Goal: Task Accomplishment & Management: Manage account settings

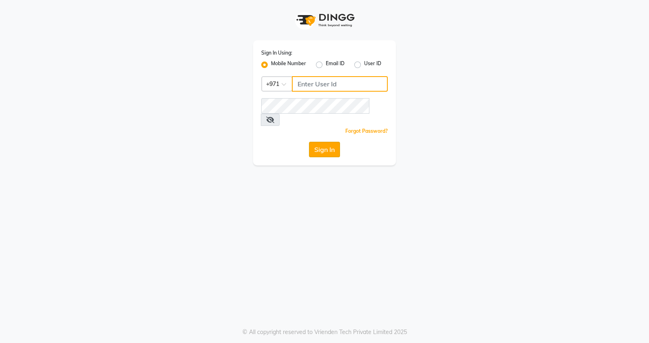
type input "553514147"
click at [330, 142] on button "Sign In" at bounding box center [324, 150] width 31 height 16
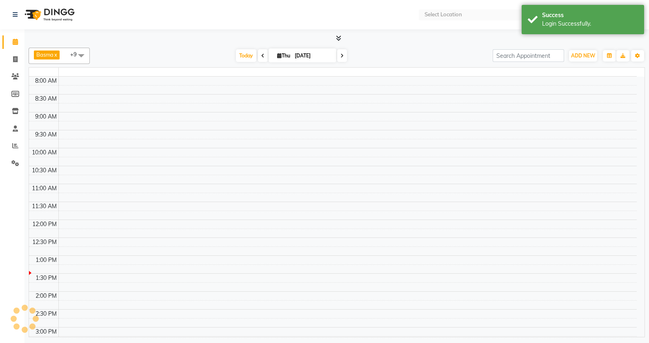
select select "en"
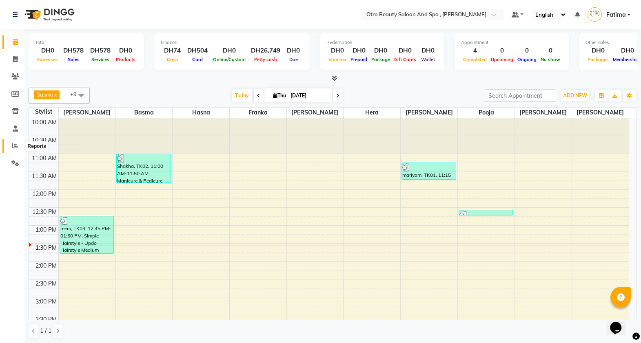
click at [15, 144] on icon at bounding box center [15, 146] width 6 height 6
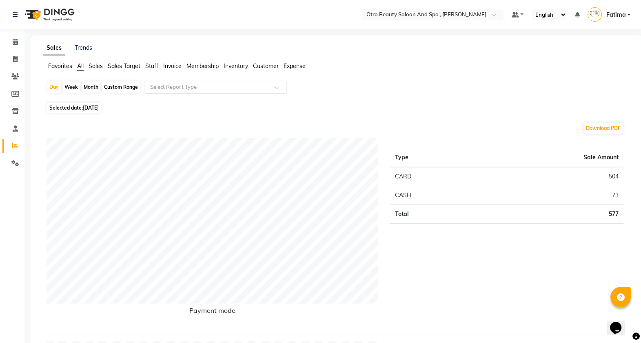
click at [95, 106] on span "[DATE]" at bounding box center [91, 108] width 16 height 6
select select "9"
select select "2025"
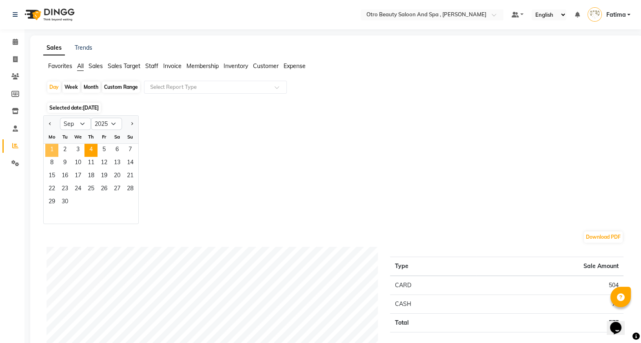
click at [51, 149] on span "1" at bounding box center [51, 150] width 13 height 13
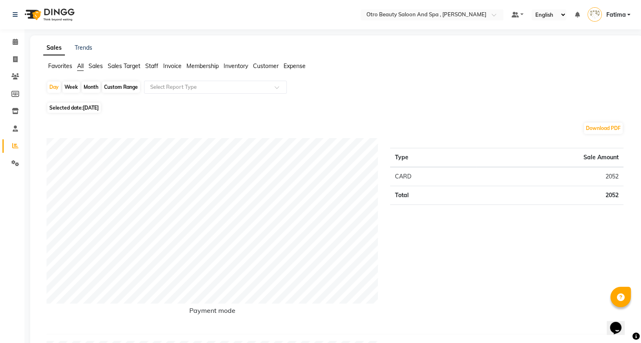
click at [81, 111] on span "Selected date: 01-09-2025" at bounding box center [73, 108] width 53 height 10
select select "9"
select select "2025"
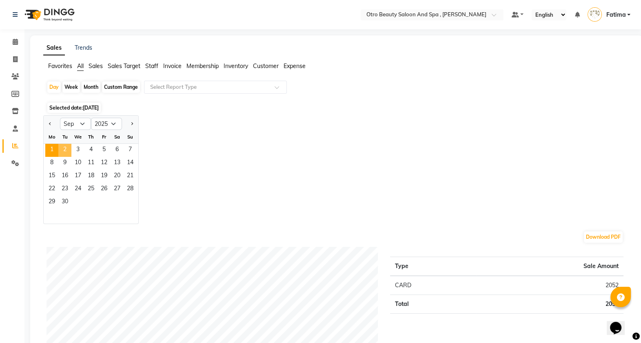
click at [68, 150] on span "2" at bounding box center [64, 150] width 13 height 13
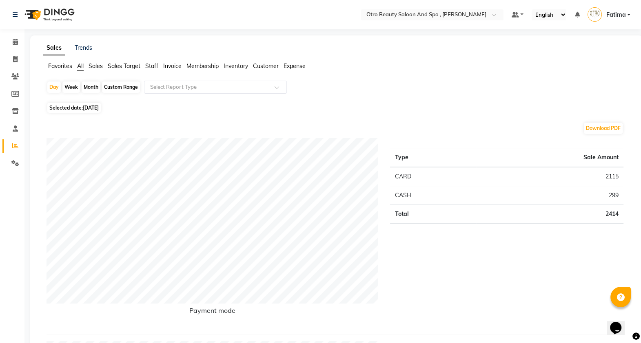
click at [82, 109] on span "Selected date: 02-09-2025" at bounding box center [73, 108] width 53 height 10
select select "9"
select select "2025"
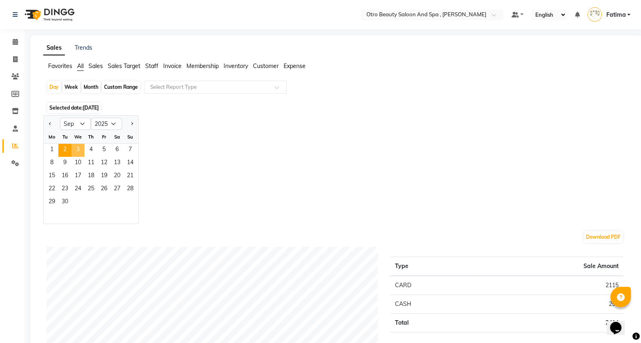
click at [74, 151] on span "3" at bounding box center [77, 150] width 13 height 13
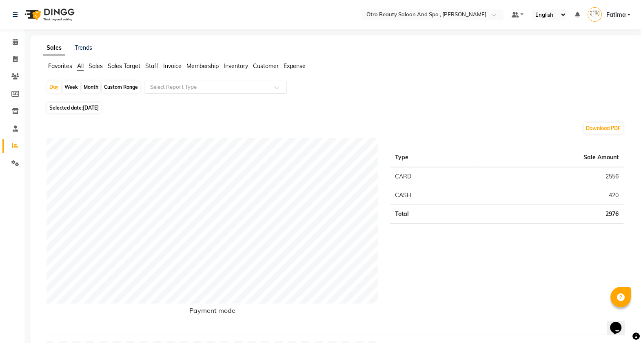
click at [95, 107] on span "03-09-2025" at bounding box center [91, 108] width 16 height 6
select select "9"
select select "2025"
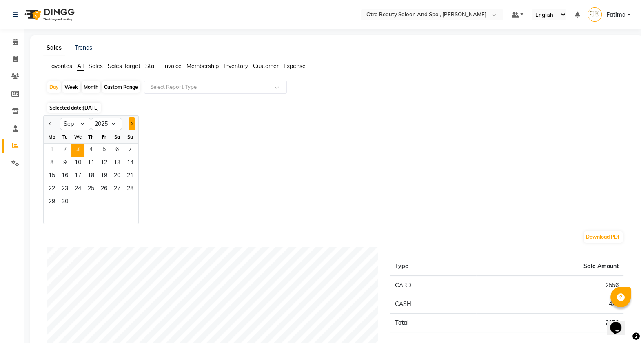
click at [131, 124] on span "Next month" at bounding box center [131, 123] width 3 height 3
select select "10"
click at [100, 202] on span "31" at bounding box center [104, 202] width 13 height 13
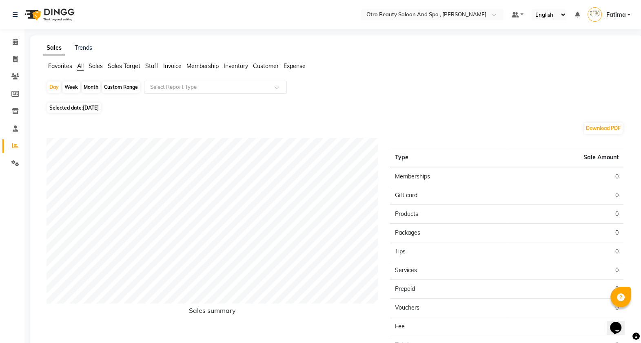
click at [188, 116] on div "Download PDF Sales summary Type Sale Amount Memberships 0 Gift card 0 Products …" at bounding box center [335, 248] width 590 height 266
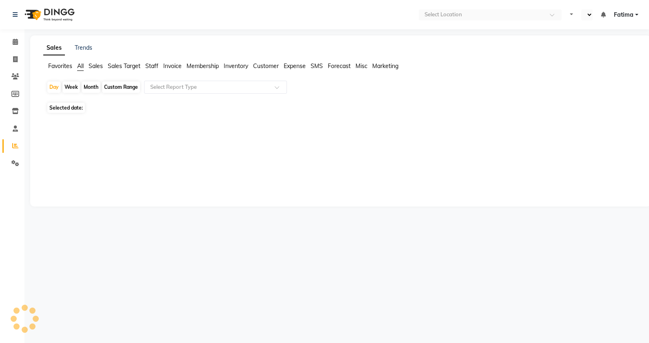
select select "en"
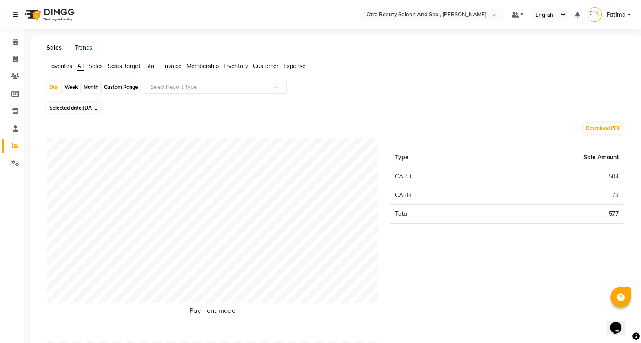
click at [95, 113] on span "Selected date: 04-09-2025" at bounding box center [73, 108] width 53 height 10
select select "9"
select select "2025"
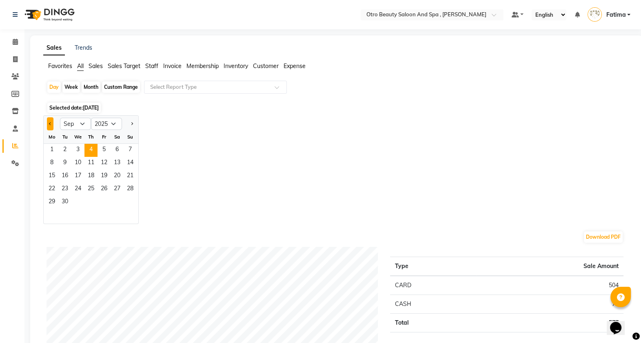
click at [51, 126] on button "Previous month" at bounding box center [50, 123] width 7 height 13
select select "8"
click at [132, 200] on span "31" at bounding box center [130, 202] width 13 height 13
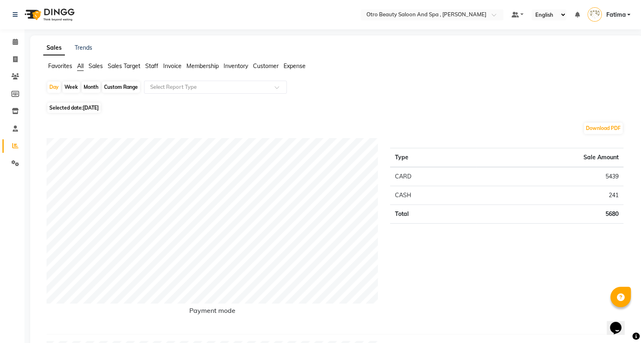
click at [86, 108] on span "31-08-2025" at bounding box center [91, 108] width 16 height 6
select select "8"
select select "2025"
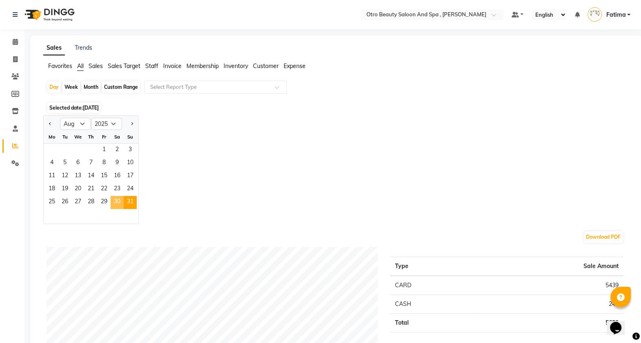
click at [120, 202] on span "30" at bounding box center [117, 202] width 13 height 13
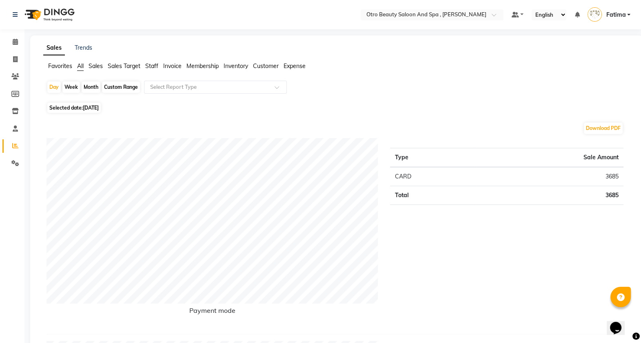
click at [88, 110] on span "30-08-2025" at bounding box center [91, 108] width 16 height 6
select select "8"
select select "2025"
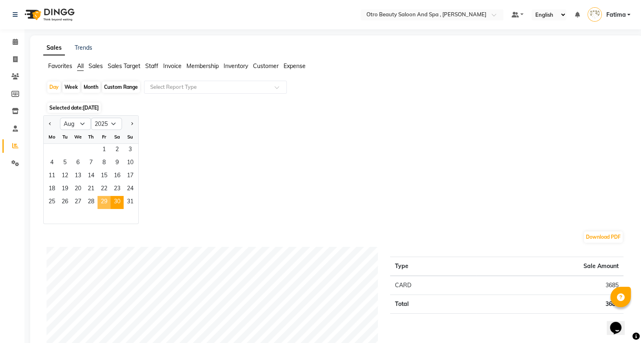
click at [102, 204] on span "29" at bounding box center [104, 202] width 13 height 13
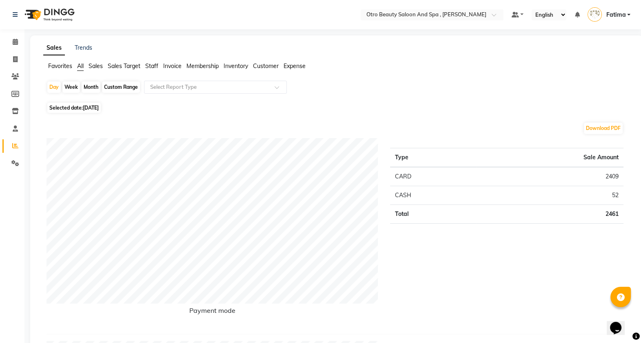
click at [68, 110] on span "Selected date: 29-08-2025" at bounding box center [73, 108] width 53 height 10
select select "8"
select select "2025"
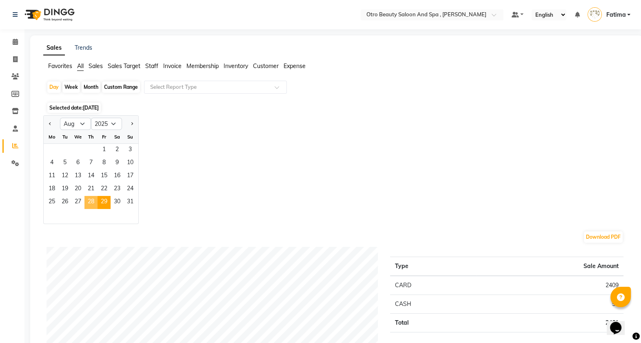
click at [87, 200] on span "28" at bounding box center [90, 202] width 13 height 13
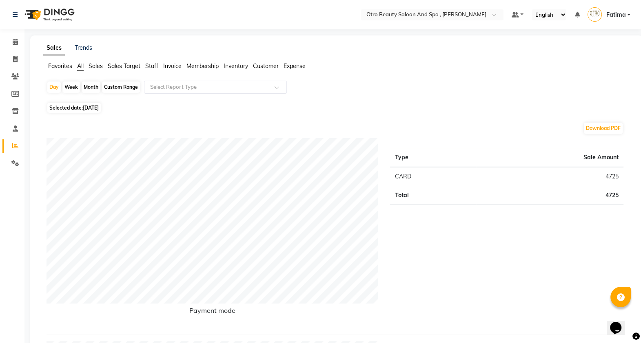
click at [88, 106] on span "28-08-2025" at bounding box center [91, 108] width 16 height 6
select select "8"
select select "2025"
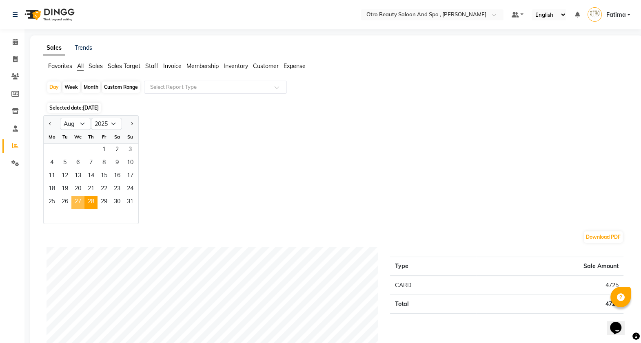
click at [83, 198] on span "27" at bounding box center [77, 202] width 13 height 13
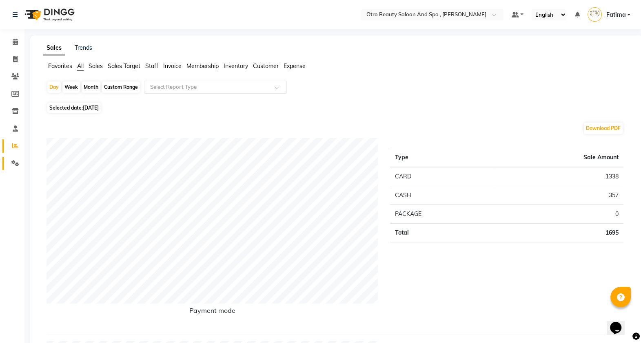
click at [14, 158] on link "Settings" at bounding box center [12, 163] width 20 height 13
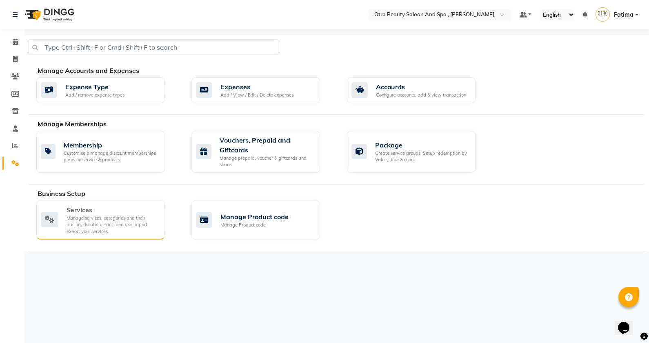
click at [81, 215] on div "Manage services, categories and their pricing, duration. Print menu, or import,…" at bounding box center [112, 225] width 92 height 20
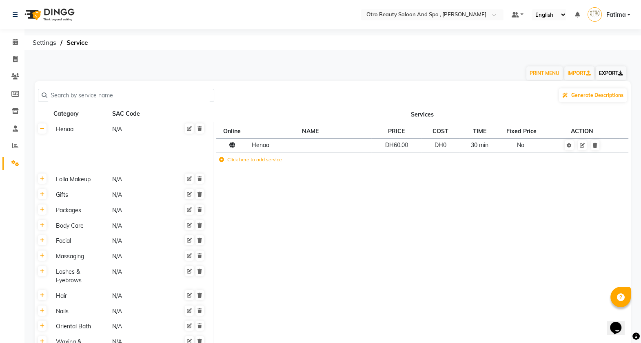
click at [619, 75] on icon at bounding box center [620, 73] width 5 height 5
drag, startPoint x: 17, startPoint y: 40, endPoint x: 18, endPoint y: 34, distance: 5.5
click at [17, 40] on icon at bounding box center [15, 42] width 5 height 6
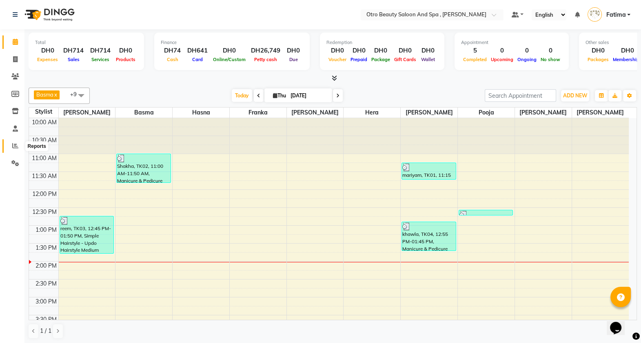
click at [15, 144] on icon at bounding box center [15, 146] width 6 height 6
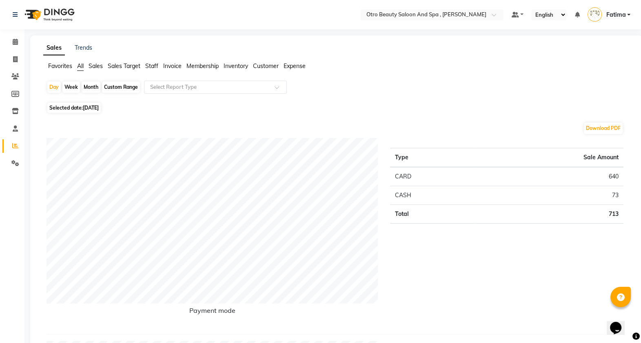
click at [98, 110] on span "[DATE]" at bounding box center [91, 108] width 16 height 6
select select "9"
select select "2025"
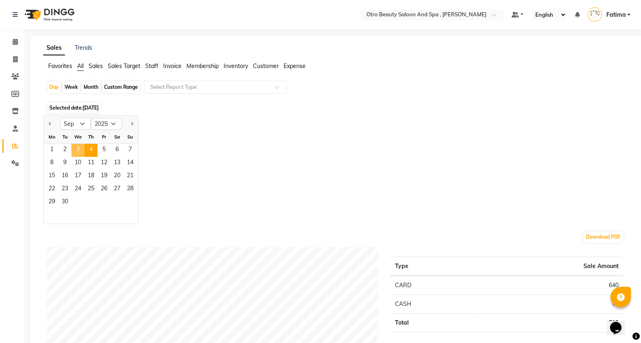
click at [78, 151] on span "3" at bounding box center [77, 150] width 13 height 13
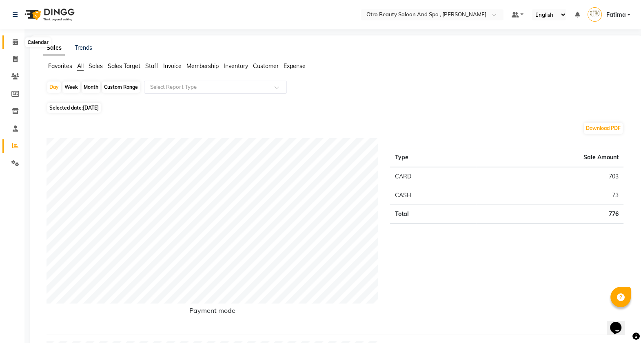
click at [15, 42] on icon at bounding box center [15, 42] width 5 height 6
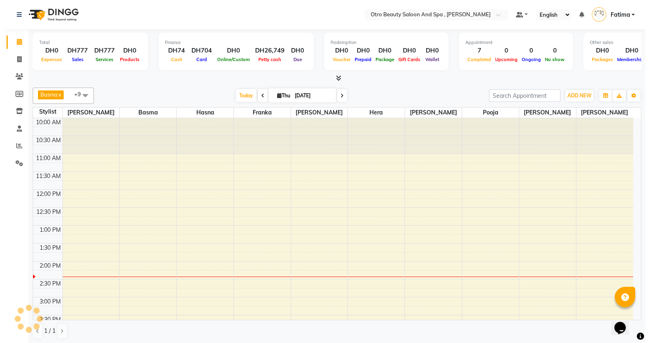
scroll to position [143, 0]
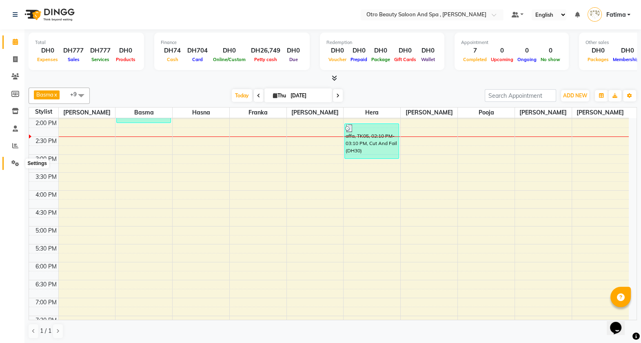
click at [16, 162] on icon at bounding box center [15, 163] width 8 height 6
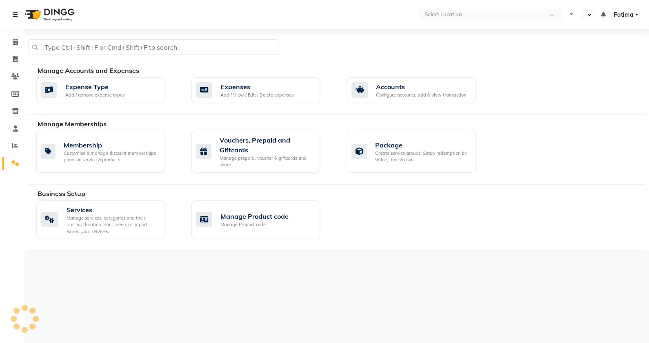
select select "en"
